Goal: Task Accomplishment & Management: Manage account settings

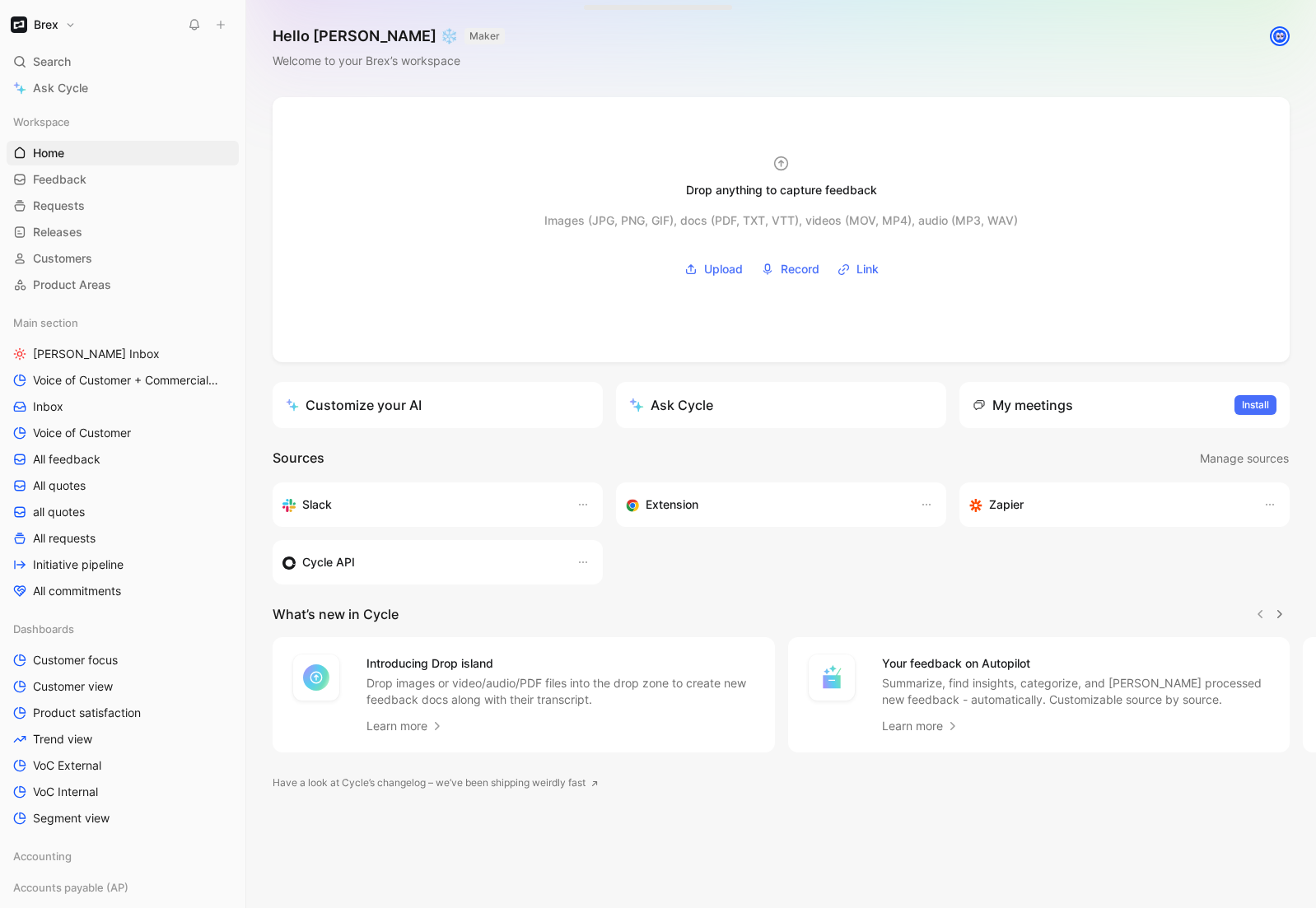
click at [65, 26] on button "Brex" at bounding box center [43, 25] width 73 height 23
click at [56, 176] on div "Workspace settings G then S" at bounding box center [112, 169] width 202 height 26
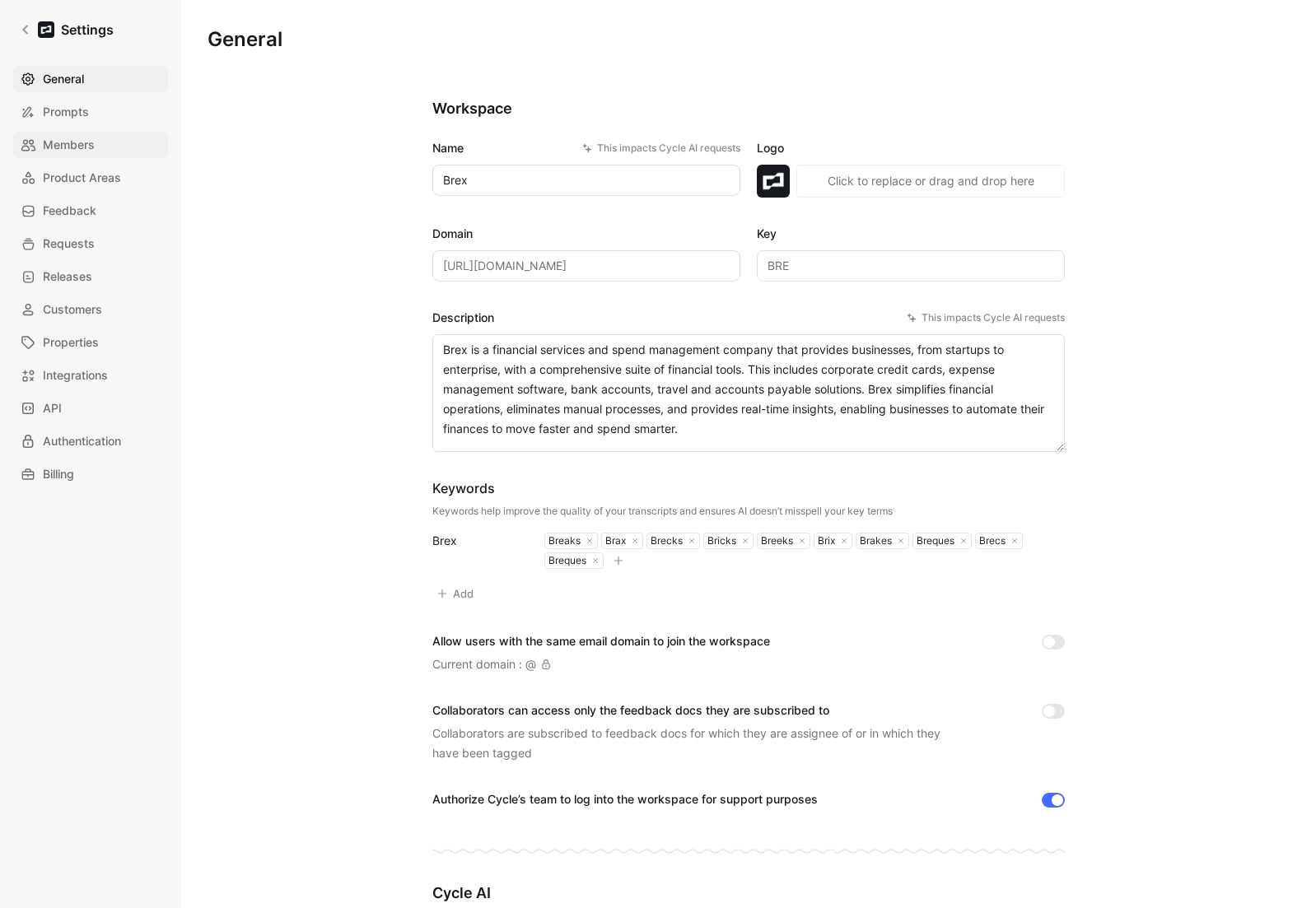
click at [52, 149] on span "Members" at bounding box center [69, 145] width 52 height 20
click at [82, 150] on span "Members" at bounding box center [69, 145] width 52 height 20
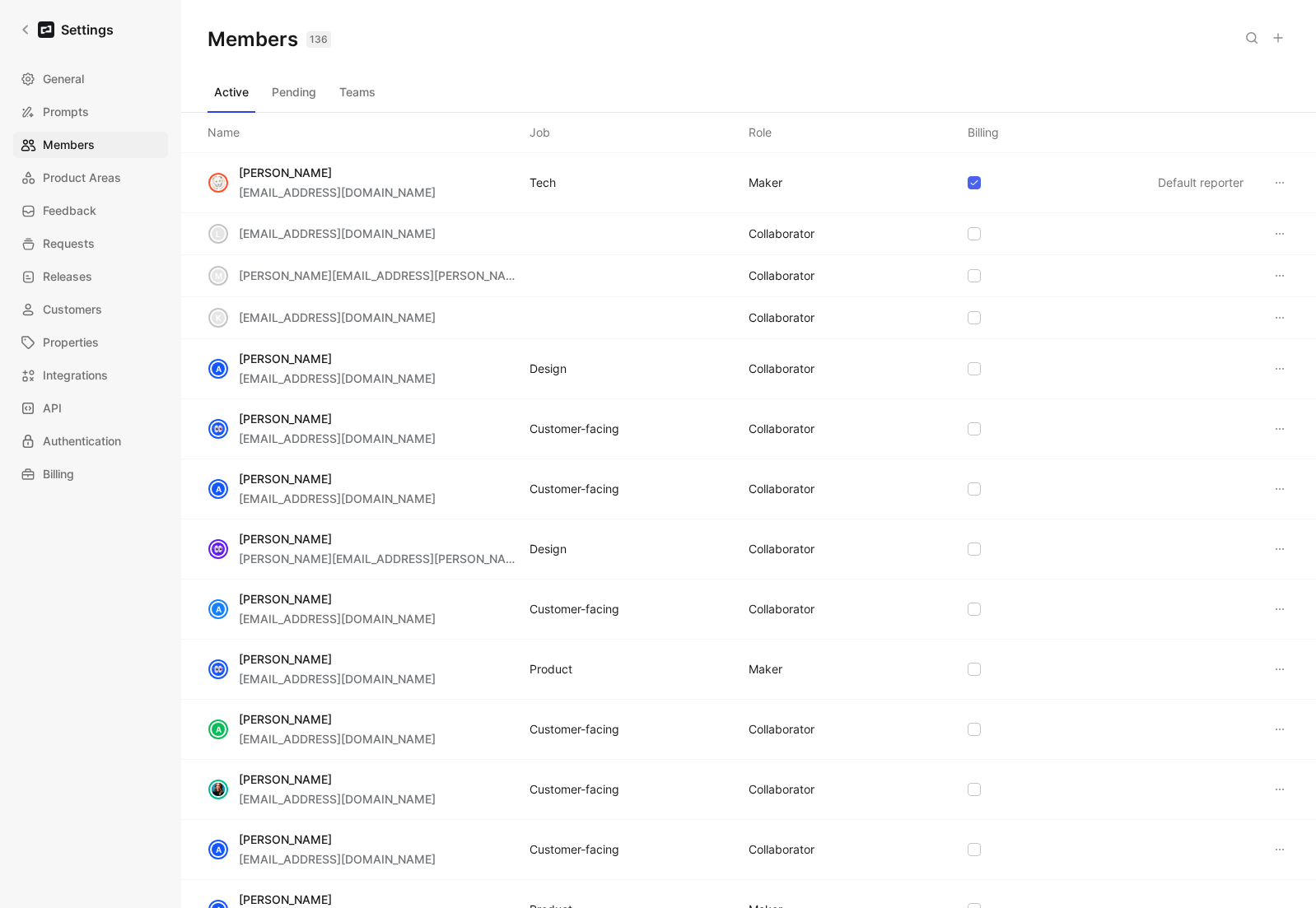
click at [1286, 39] on button at bounding box center [1278, 38] width 23 height 23
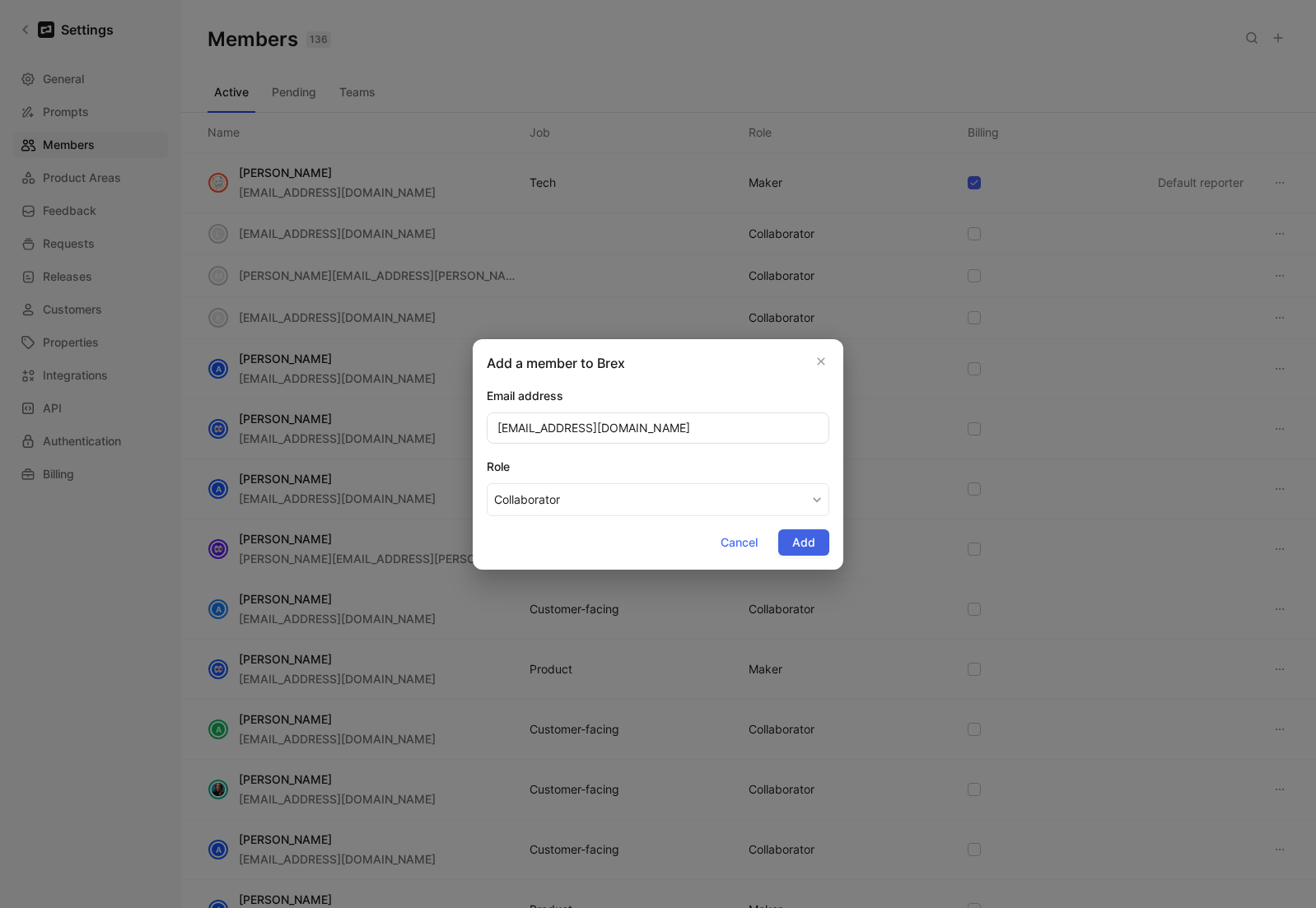
type input "[EMAIL_ADDRESS][DOMAIN_NAME]"
click at [813, 541] on span "Add" at bounding box center [804, 543] width 23 height 20
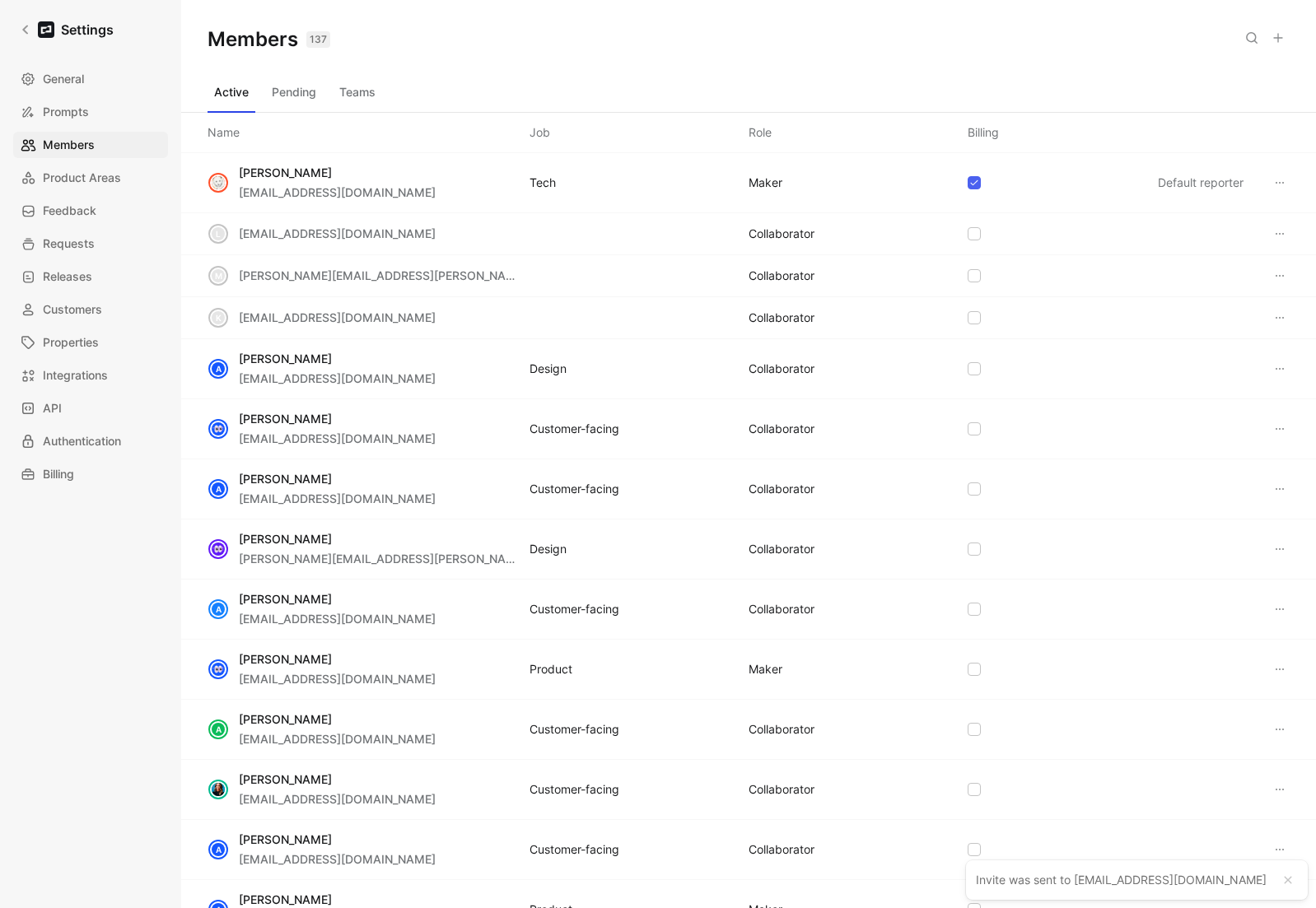
click at [361, 96] on button "Teams" at bounding box center [357, 91] width 49 height 26
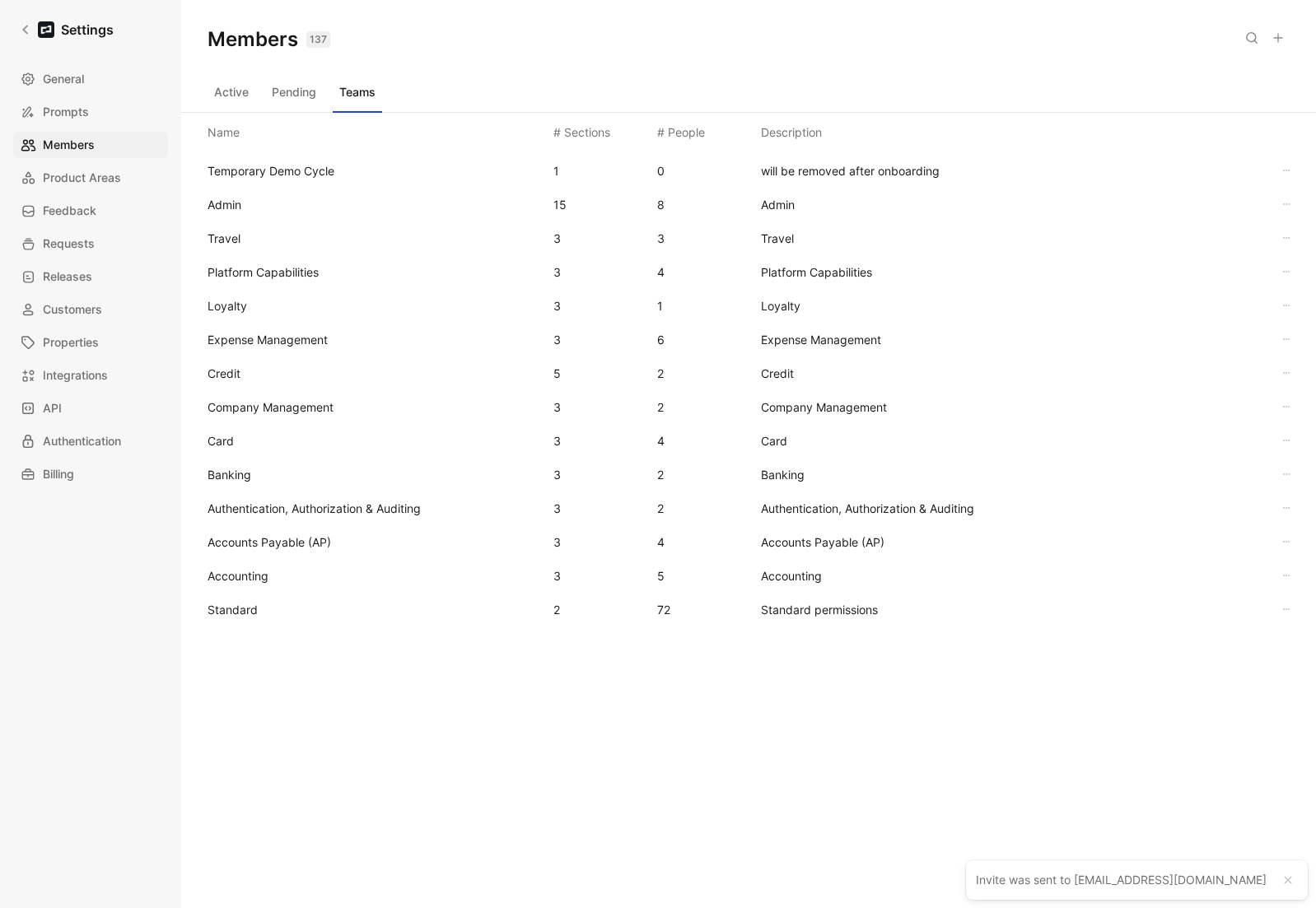
click at [250, 608] on span "Standard" at bounding box center [233, 610] width 50 height 14
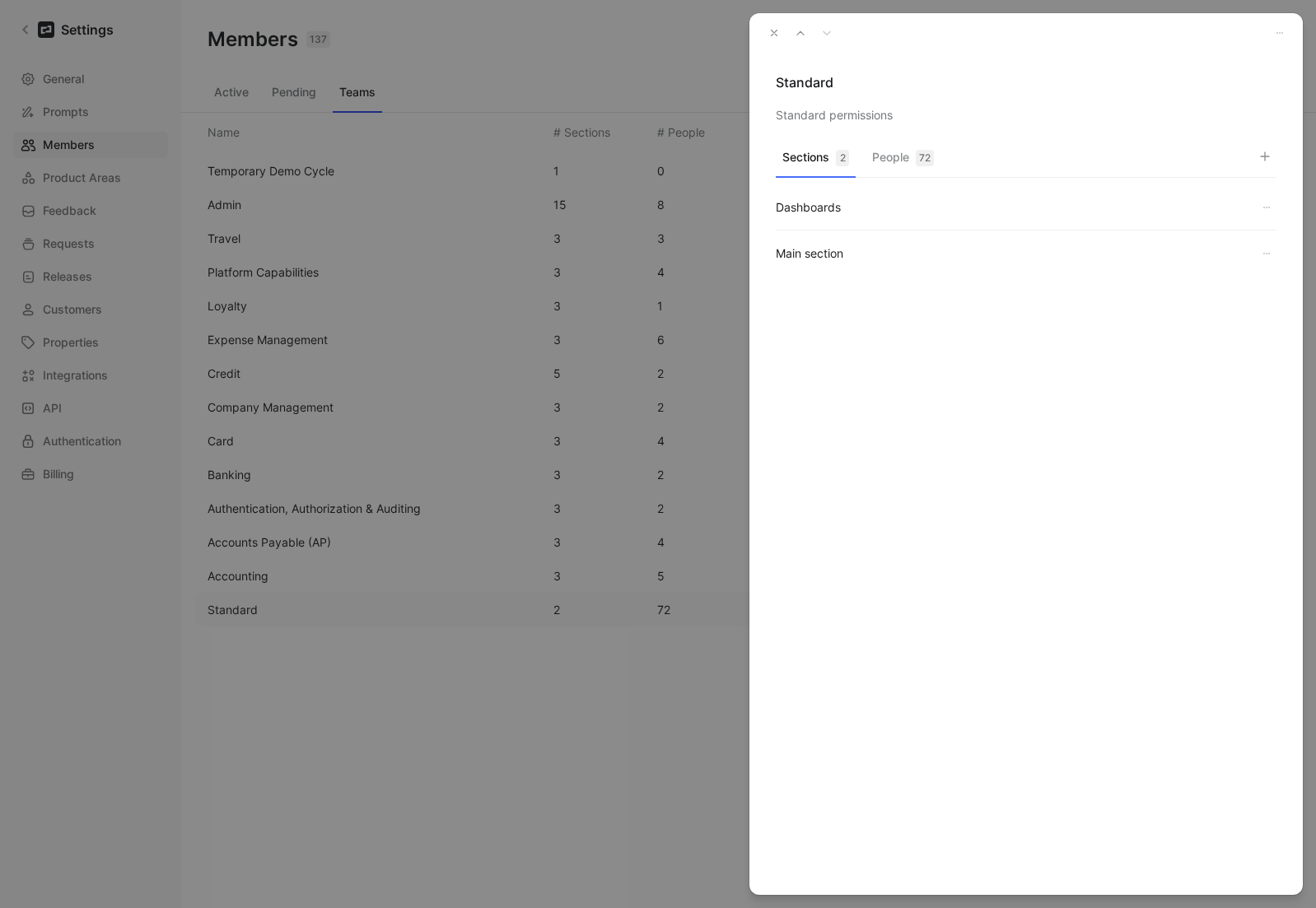
click at [921, 164] on div "72" at bounding box center [925, 158] width 18 height 16
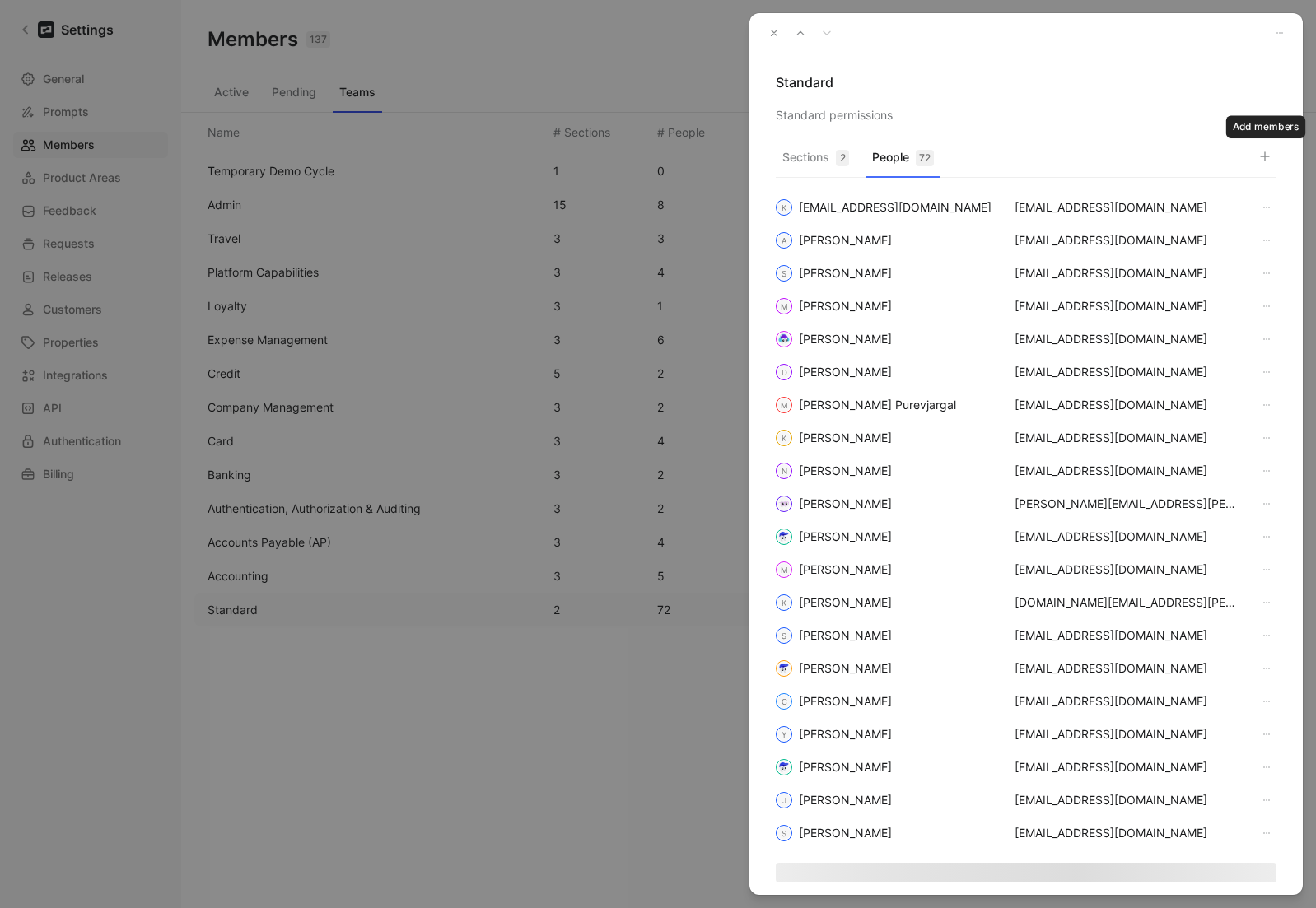
click at [1263, 155] on icon "button" at bounding box center [1265, 156] width 13 height 13
click at [1154, 182] on input "[EMAIL_ADDRESS][DOMAIN_NAME]" at bounding box center [1167, 188] width 165 height 26
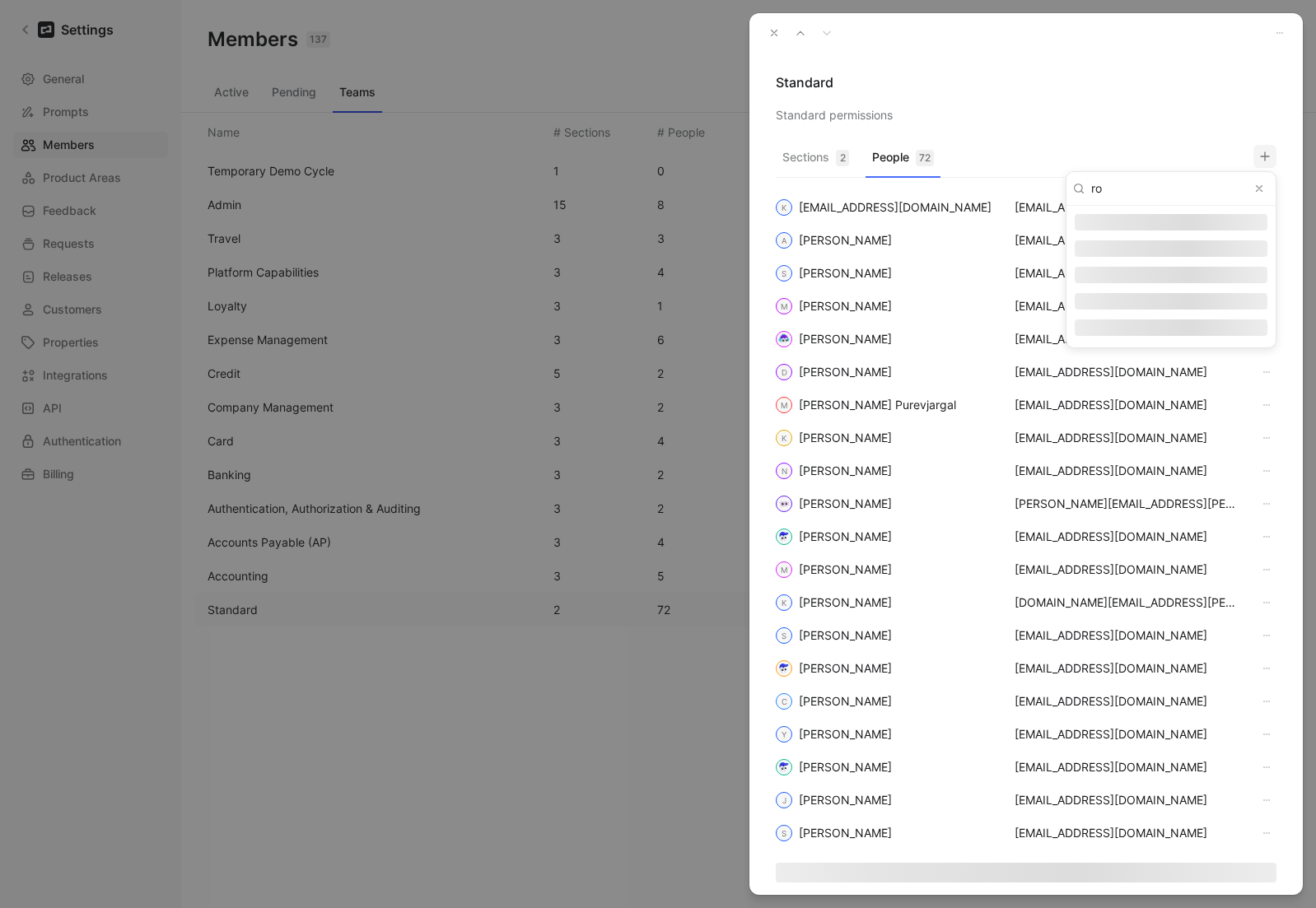
type input "rob"
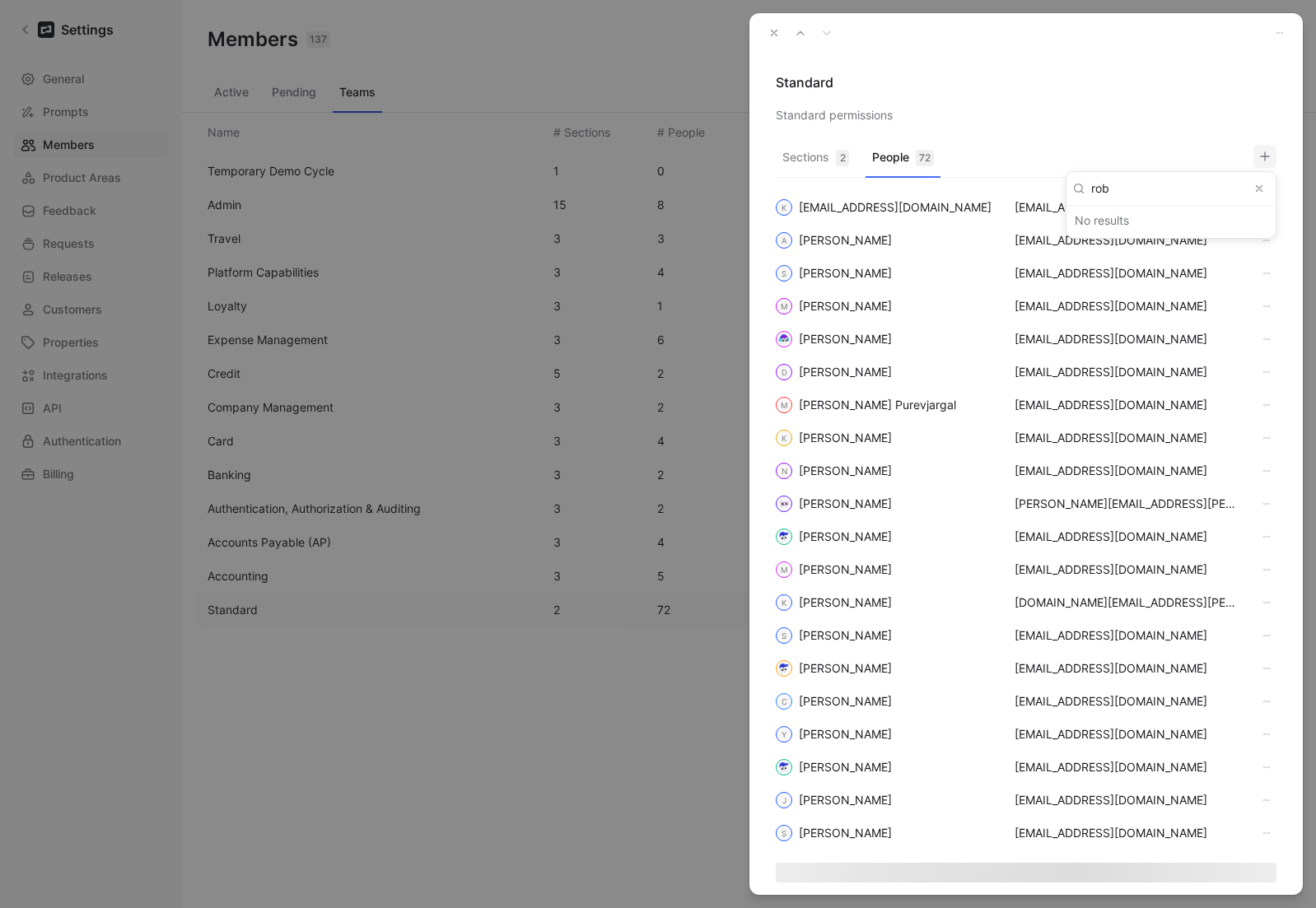
click at [1140, 126] on div at bounding box center [658, 454] width 1316 height 908
click at [1263, 158] on icon "button" at bounding box center [1265, 156] width 13 height 13
click at [1266, 189] on button "Clear input" at bounding box center [1260, 189] width 20 height 20
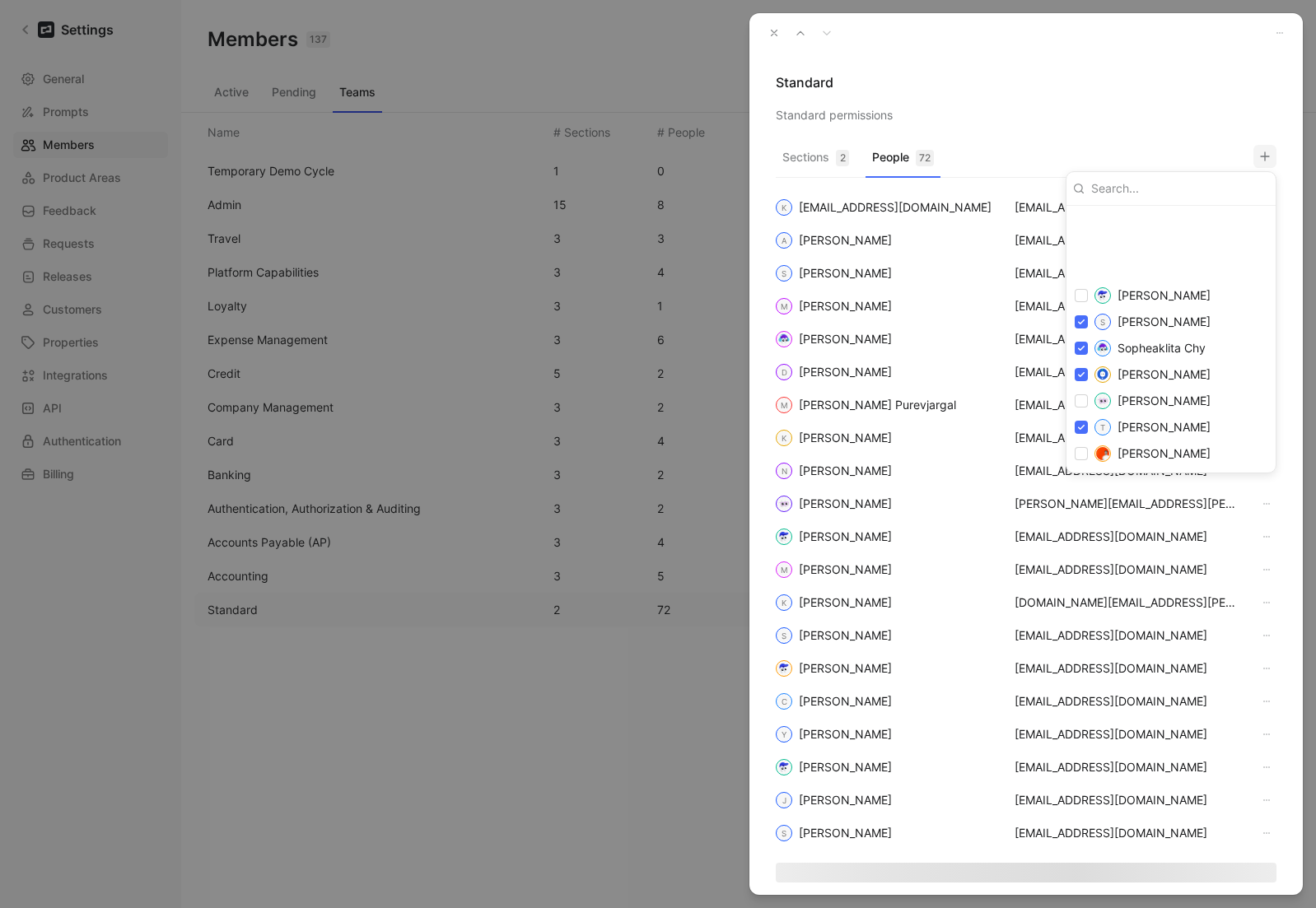
scroll to position [2273, 0]
click at [1157, 72] on div at bounding box center [658, 454] width 1316 height 908
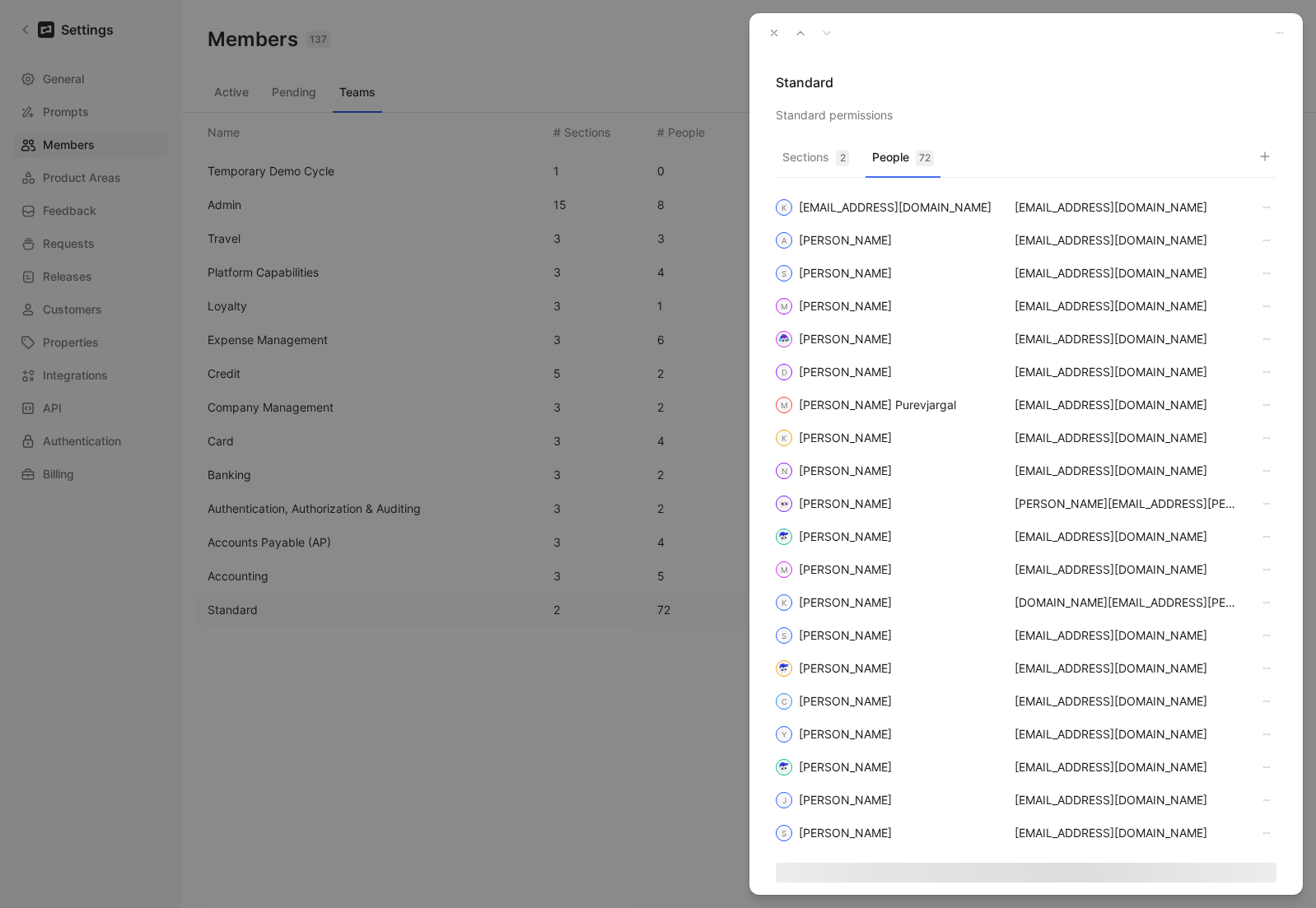
click at [773, 36] on icon "button" at bounding box center [774, 32] width 12 height 12
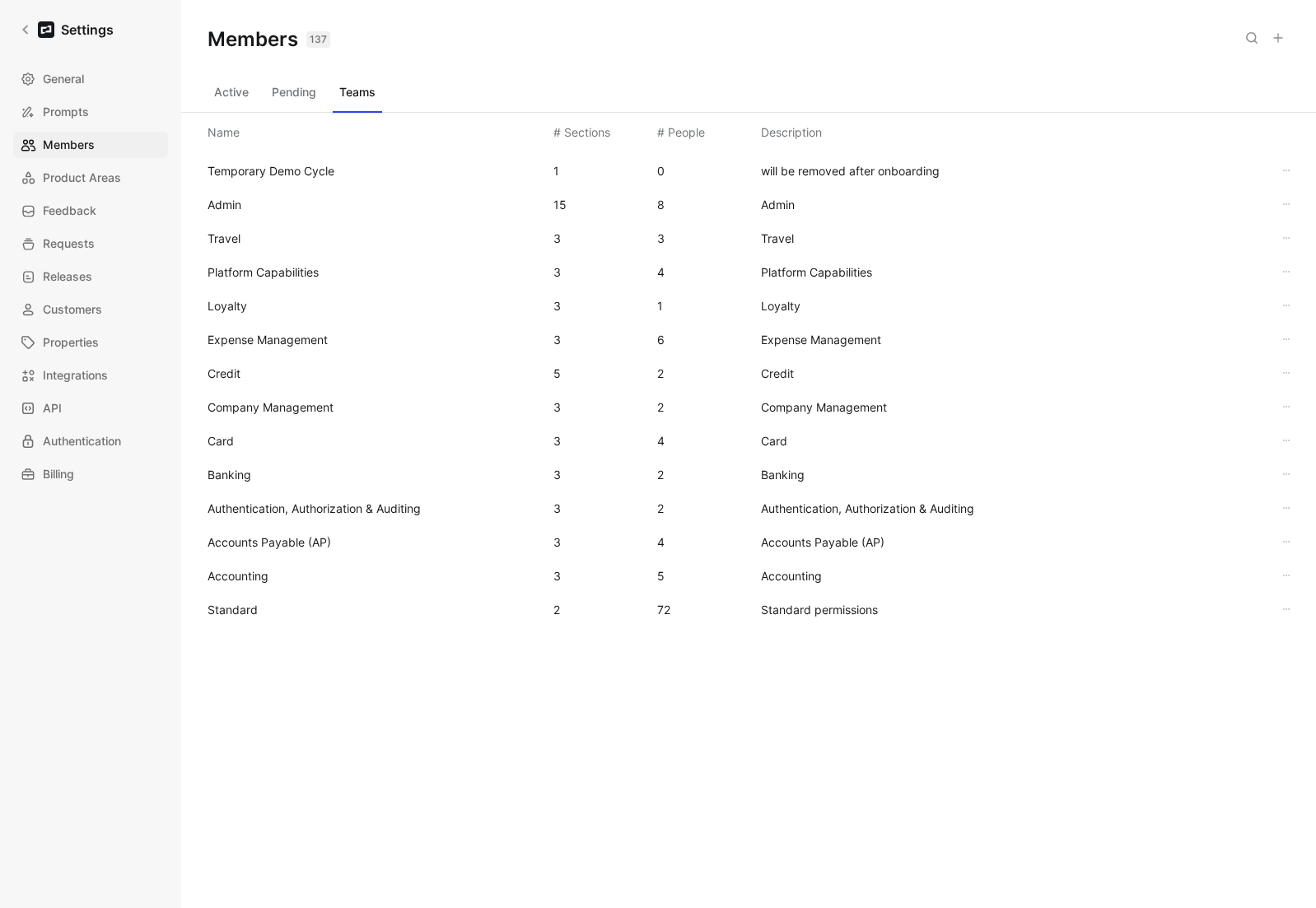
click at [239, 97] on button "Active" at bounding box center [231, 91] width 47 height 26
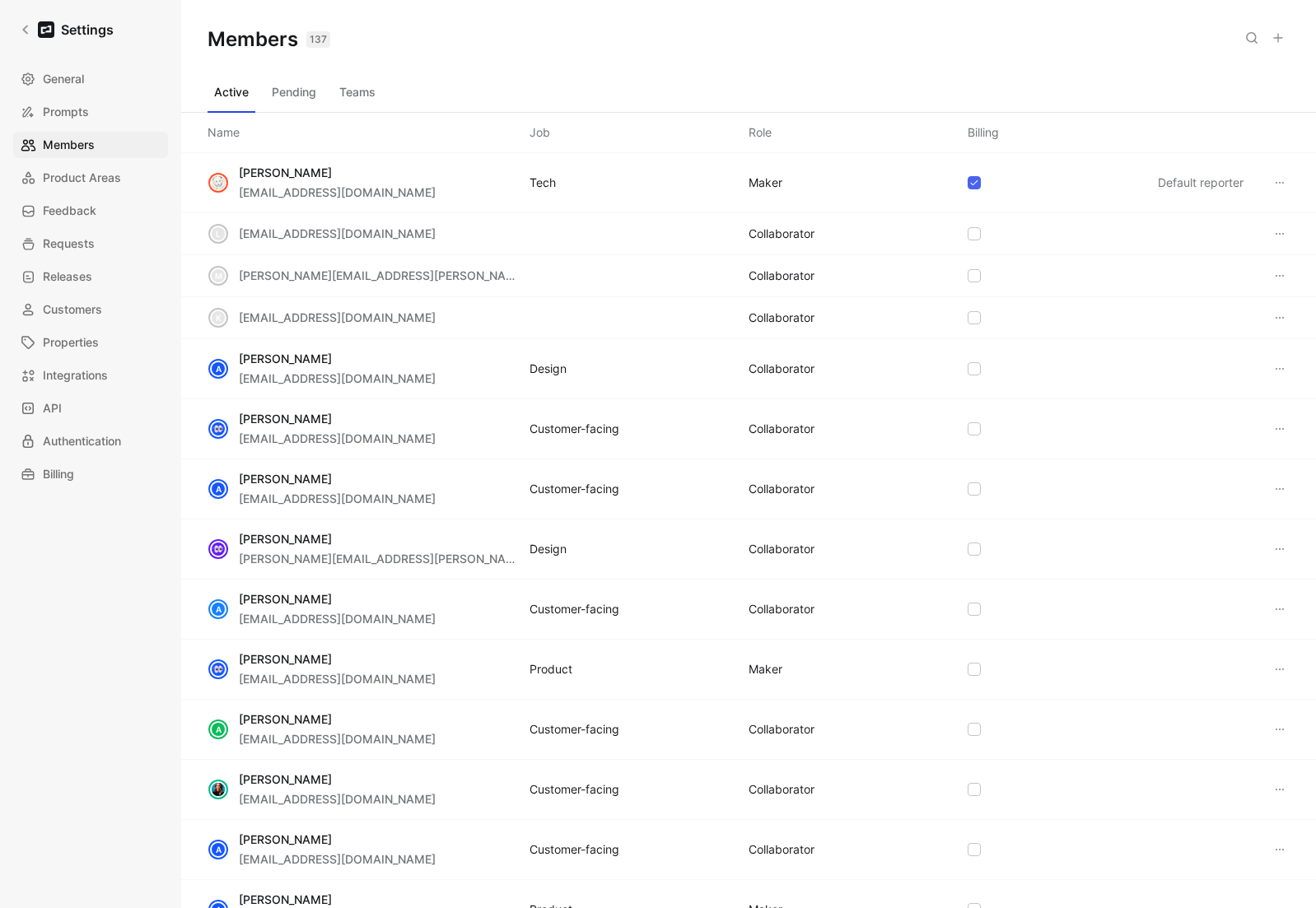
click at [374, 322] on div "k [EMAIL_ADDRESS][DOMAIN_NAME] COLLABORATOR" at bounding box center [748, 318] width 1135 height 42
click at [1274, 313] on icon at bounding box center [1280, 318] width 13 height 13
click at [1228, 347] on span "Edit role" at bounding box center [1217, 350] width 44 height 14
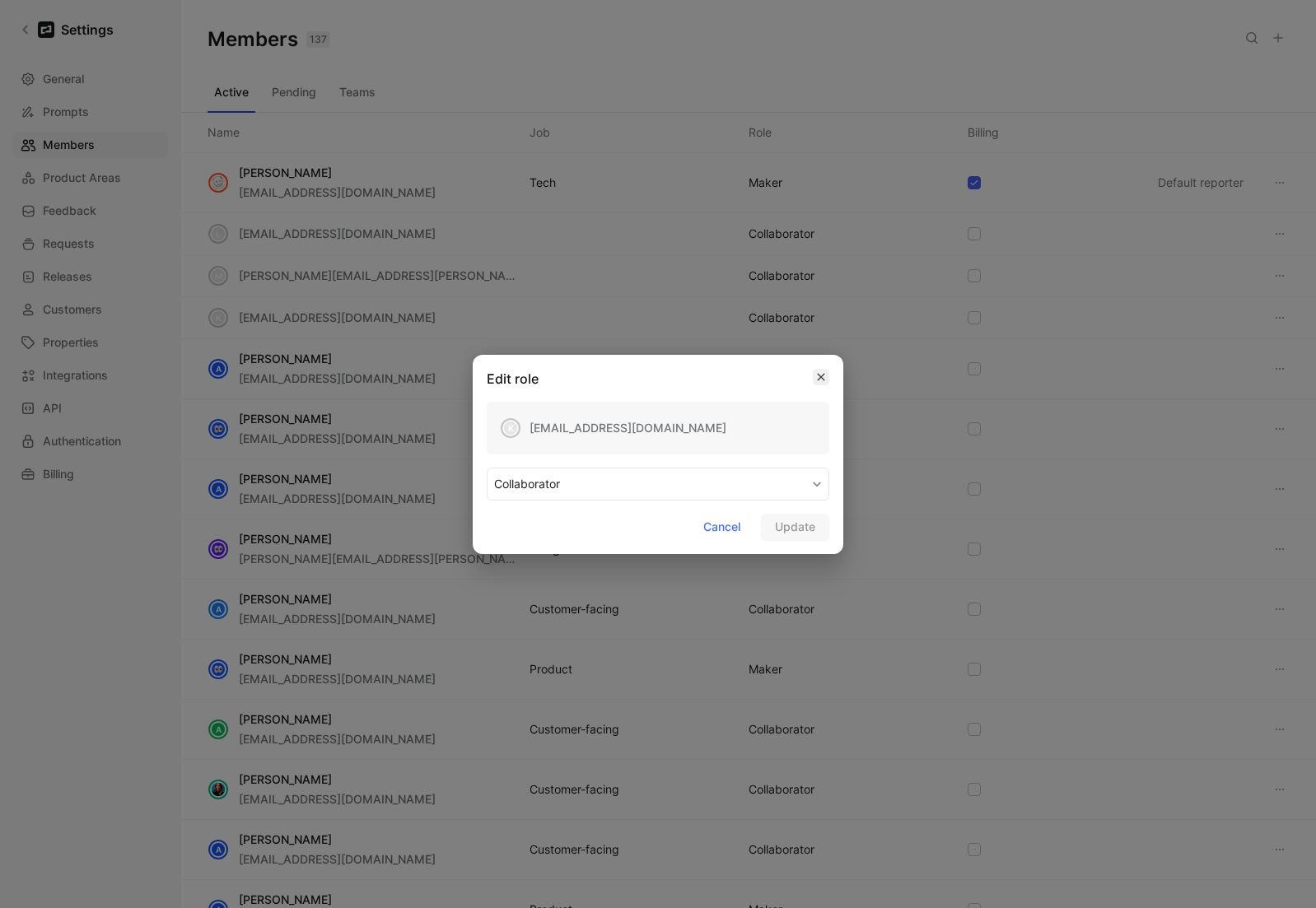
click at [821, 379] on icon "button" at bounding box center [821, 377] width 10 height 13
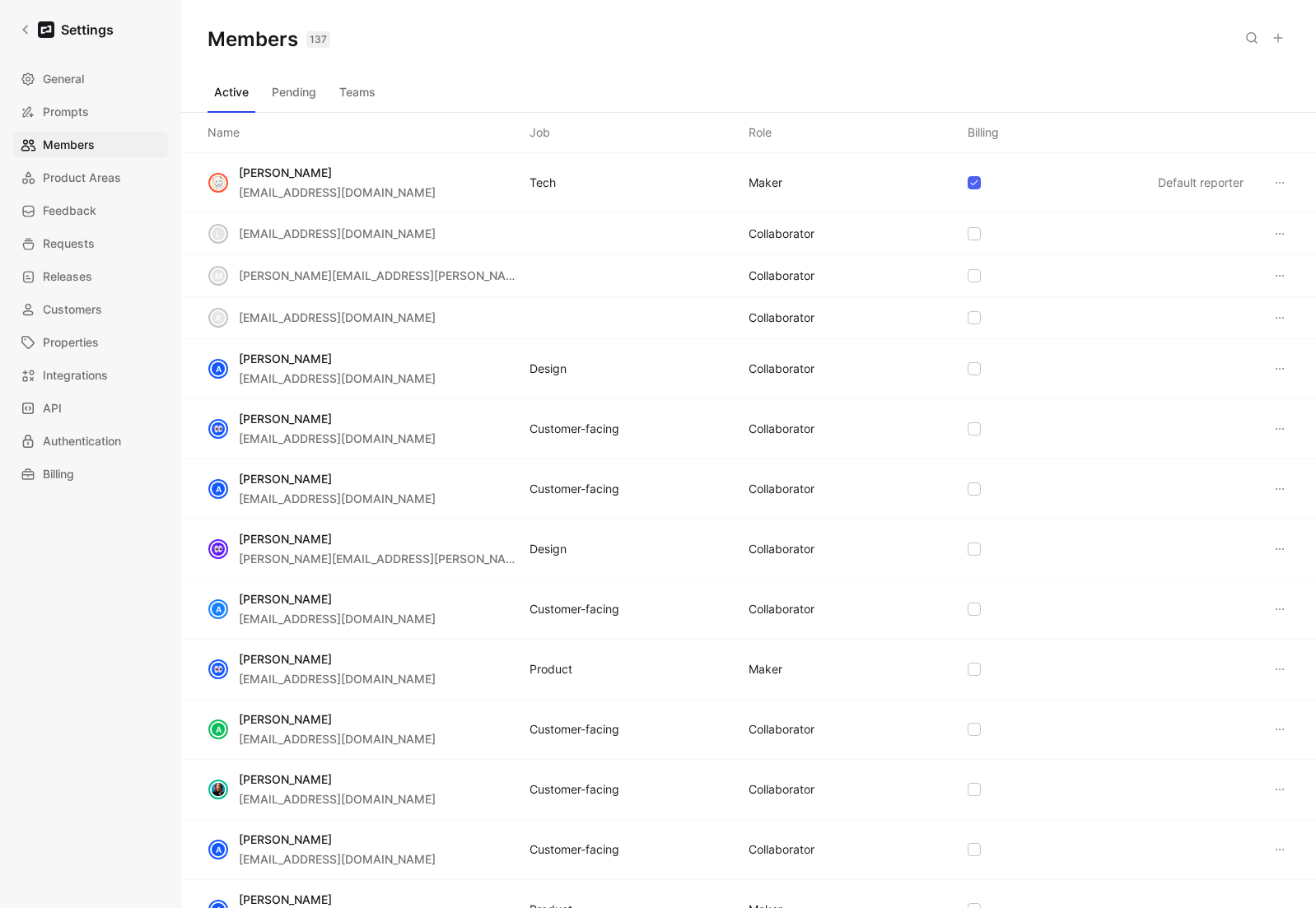
drag, startPoint x: 587, startPoint y: 68, endPoint x: 363, endPoint y: 5, distance: 232.7
click at [586, 68] on div "Members 137 Saved" at bounding box center [748, 39] width 1135 height 79
